Goal: Information Seeking & Learning: Learn about a topic

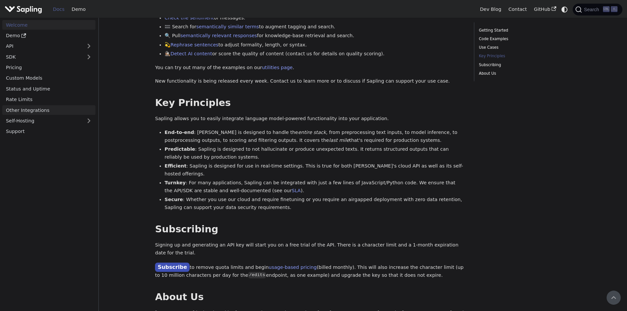
scroll to position [296, 0]
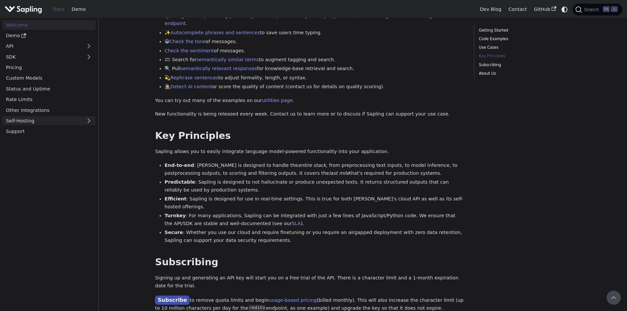
click at [73, 117] on link "Self-Hosting" at bounding box center [48, 121] width 93 height 10
click at [36, 132] on link "Overview" at bounding box center [51, 132] width 90 height 10
